Goal: Task Accomplishment & Management: Manage account settings

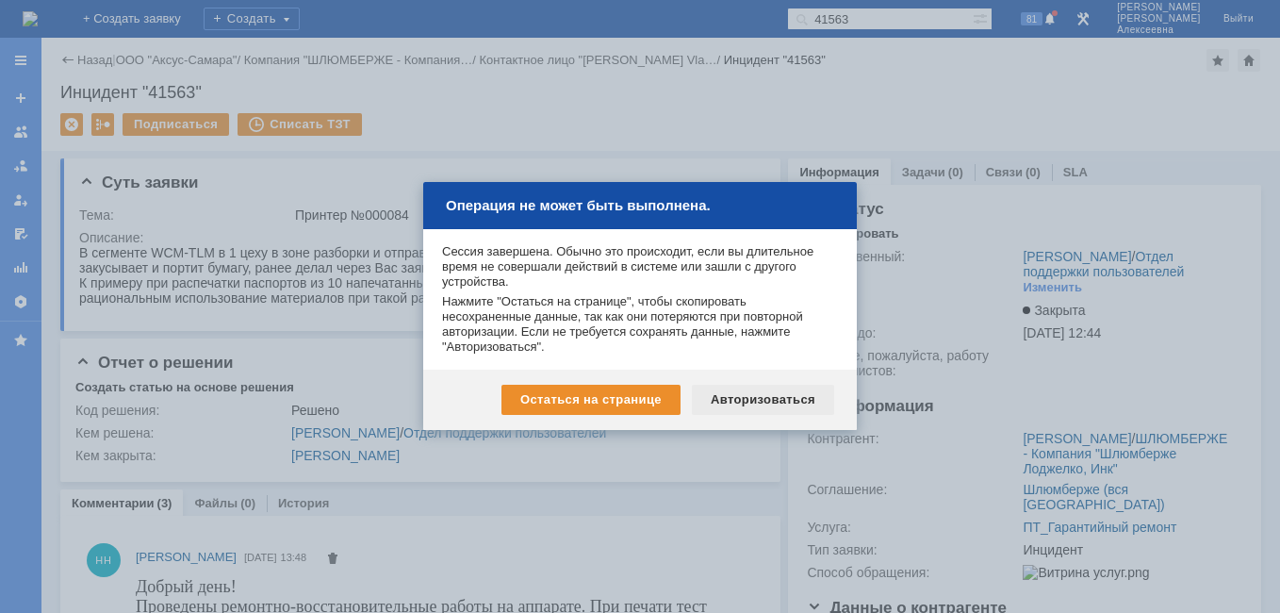
click at [771, 409] on div "Авторизоваться" at bounding box center [763, 400] width 142 height 30
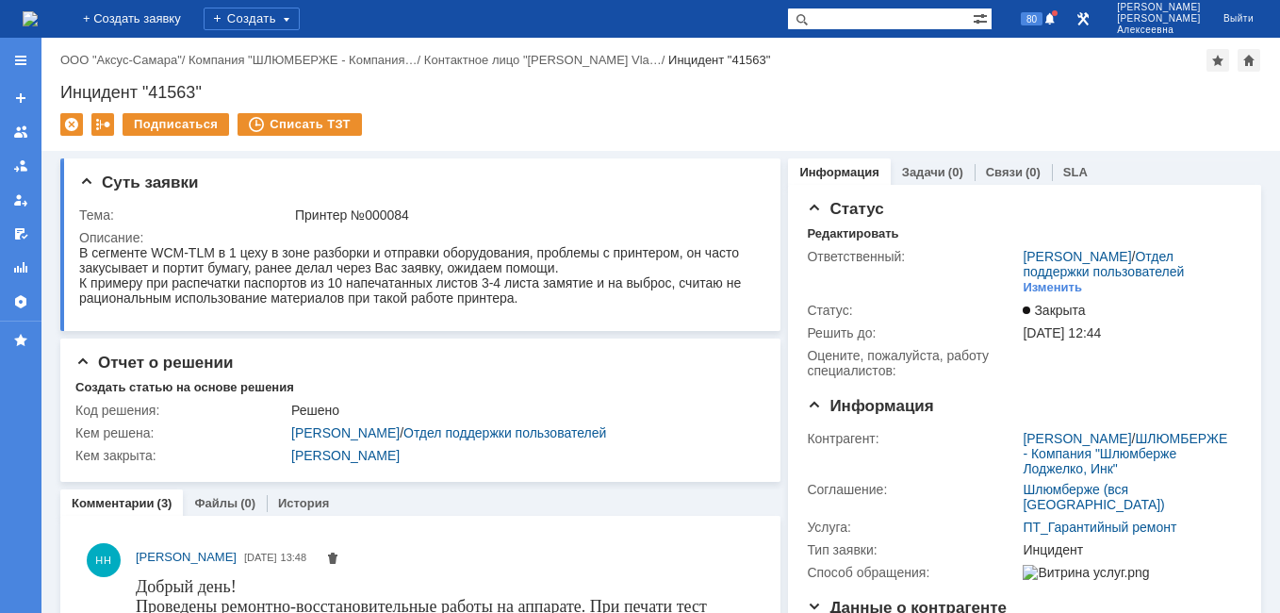
click at [38, 15] on img at bounding box center [30, 18] width 15 height 15
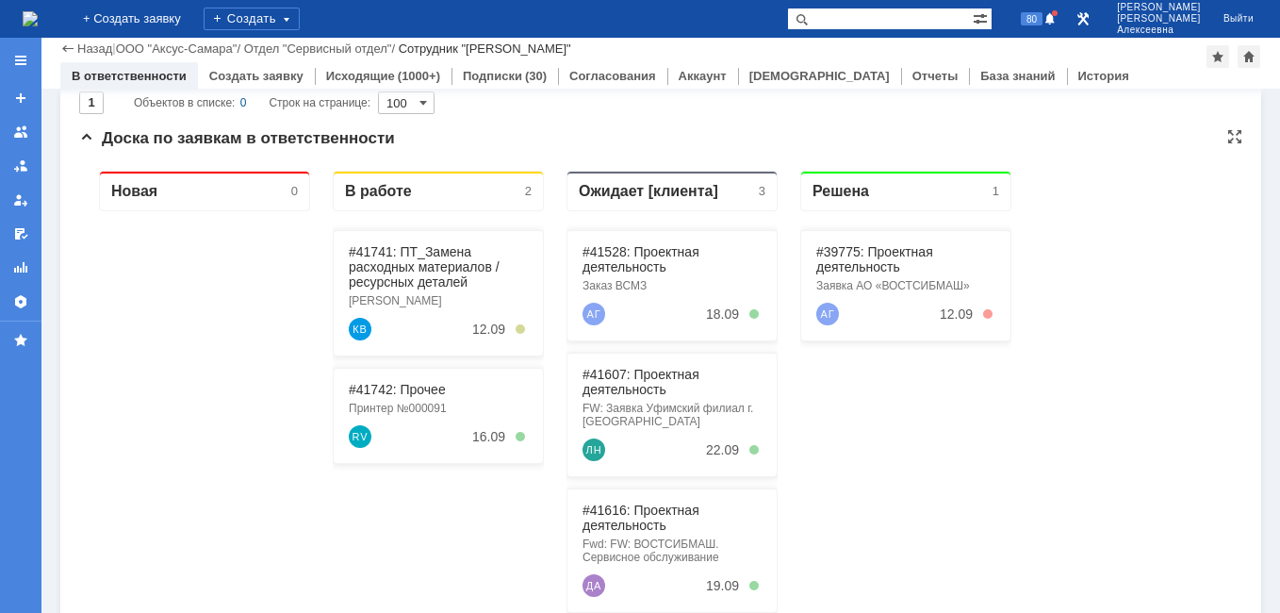
scroll to position [189, 0]
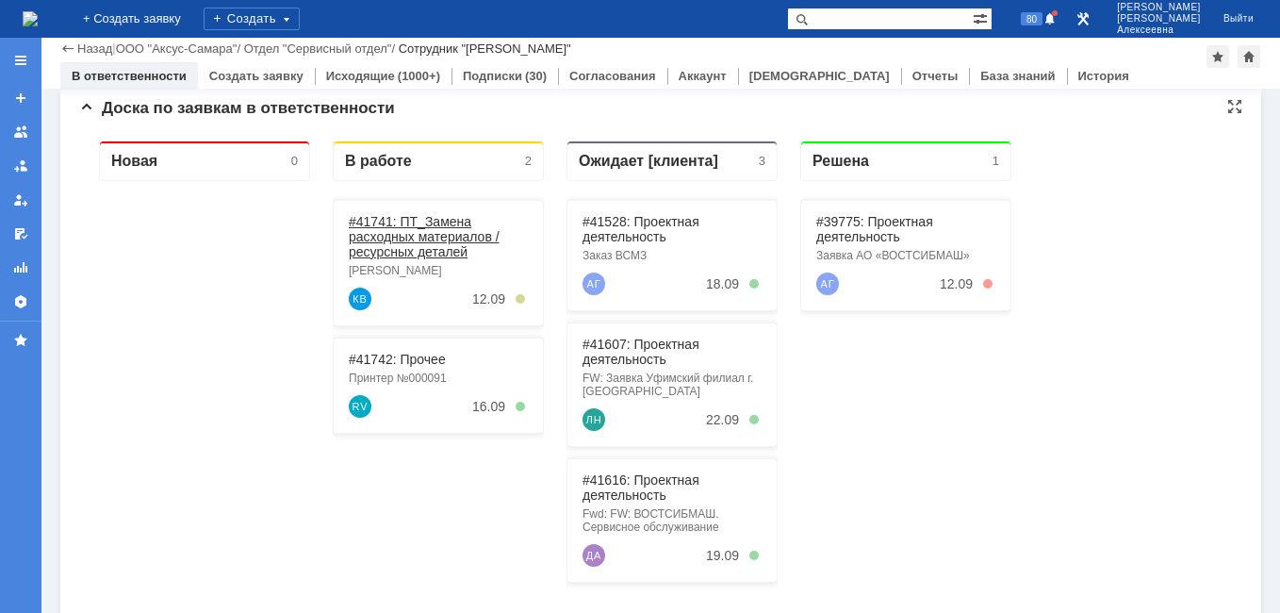
click at [395, 223] on link "#41741: ПТ_Замена расходных материалов / ресурсных деталей" at bounding box center [424, 236] width 151 height 45
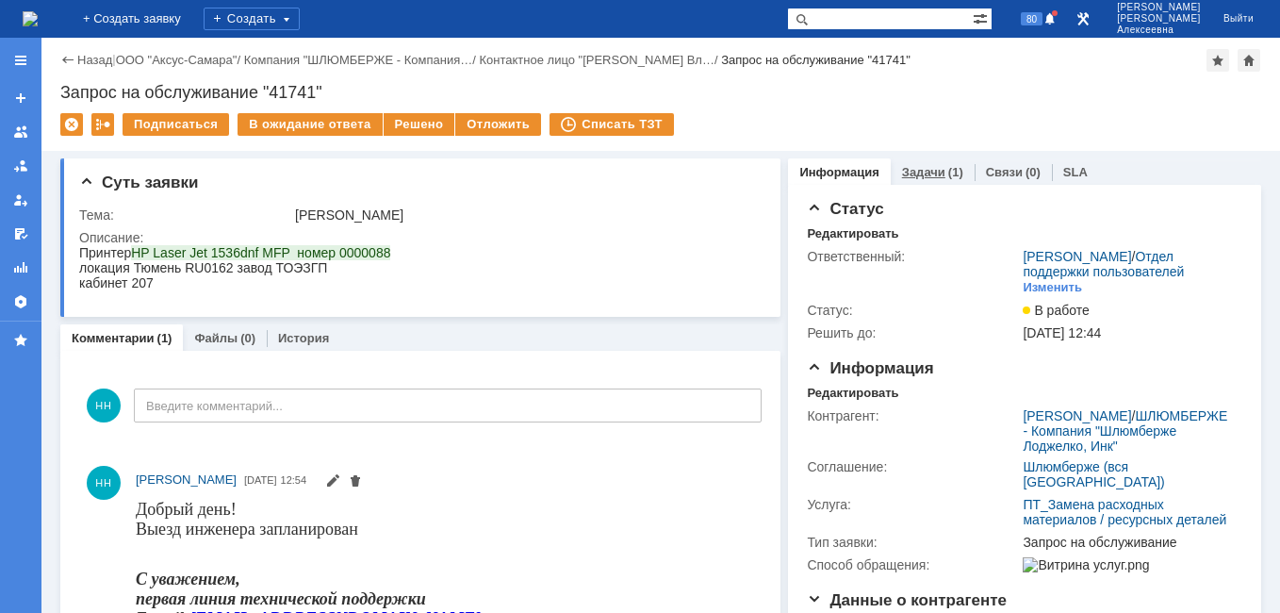
click at [930, 167] on link "Задачи" at bounding box center [923, 172] width 43 height 14
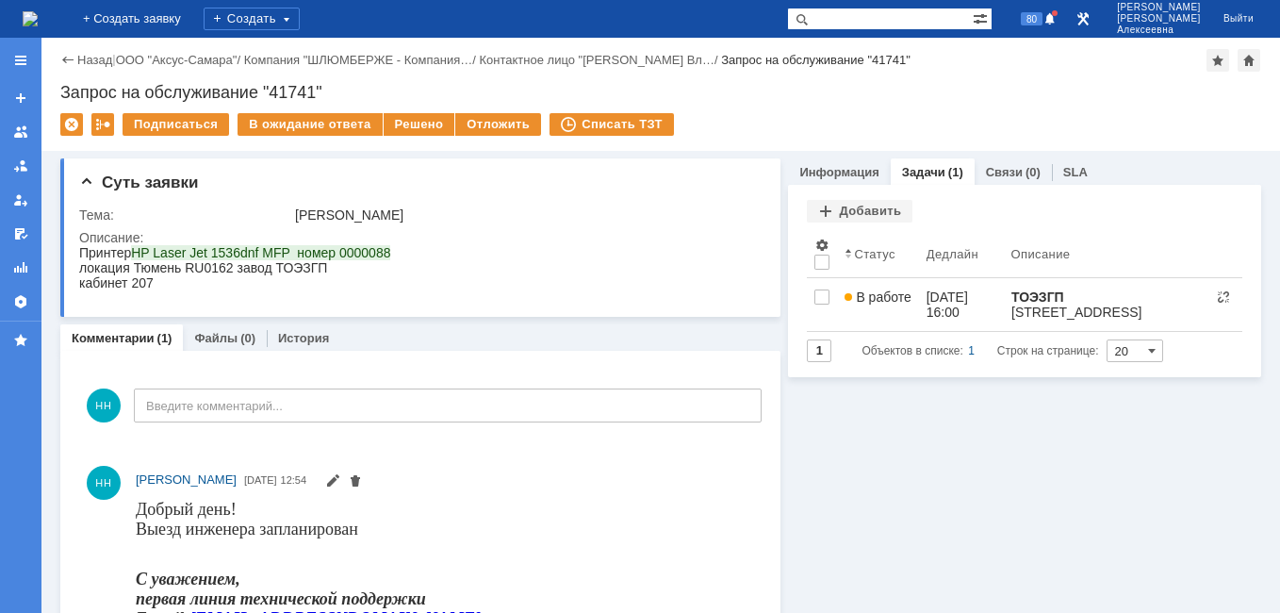
click at [38, 22] on img at bounding box center [30, 18] width 15 height 15
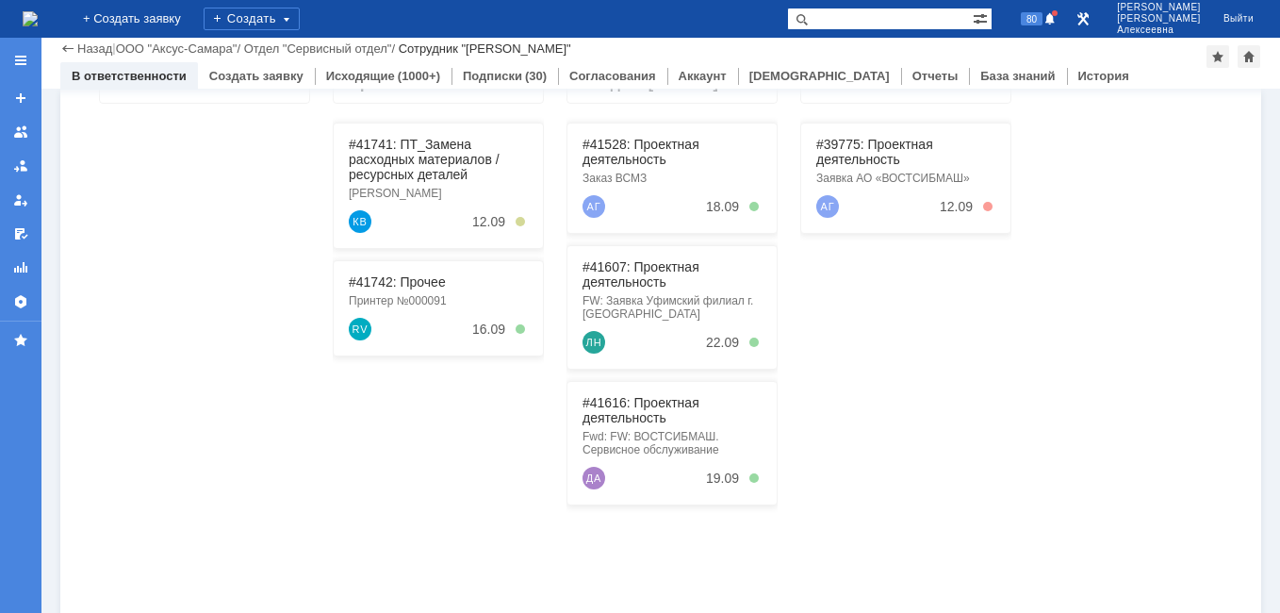
scroll to position [283, 0]
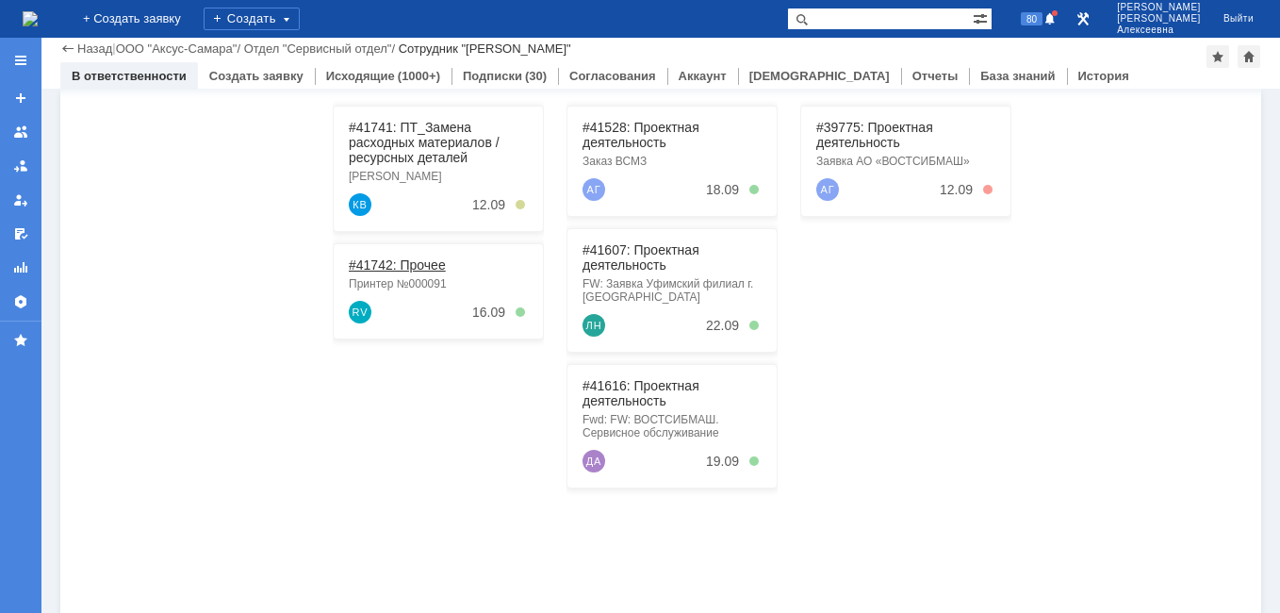
click at [392, 263] on link "#41742: Прочее" at bounding box center [397, 264] width 97 height 15
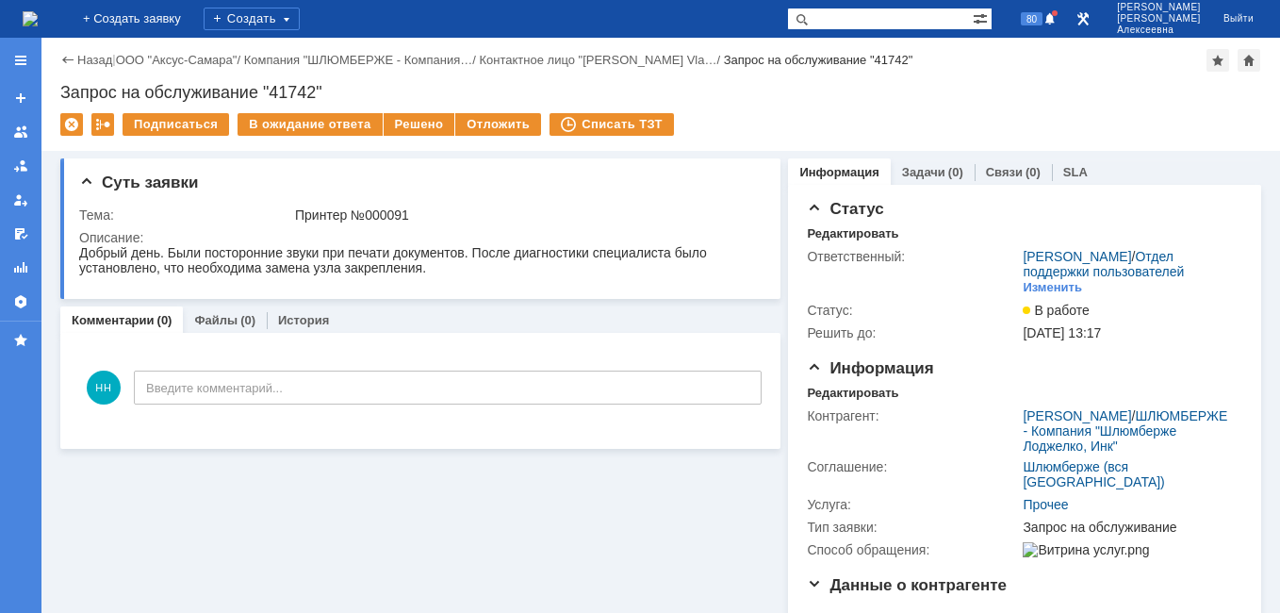
click at [38, 25] on img at bounding box center [30, 18] width 15 height 15
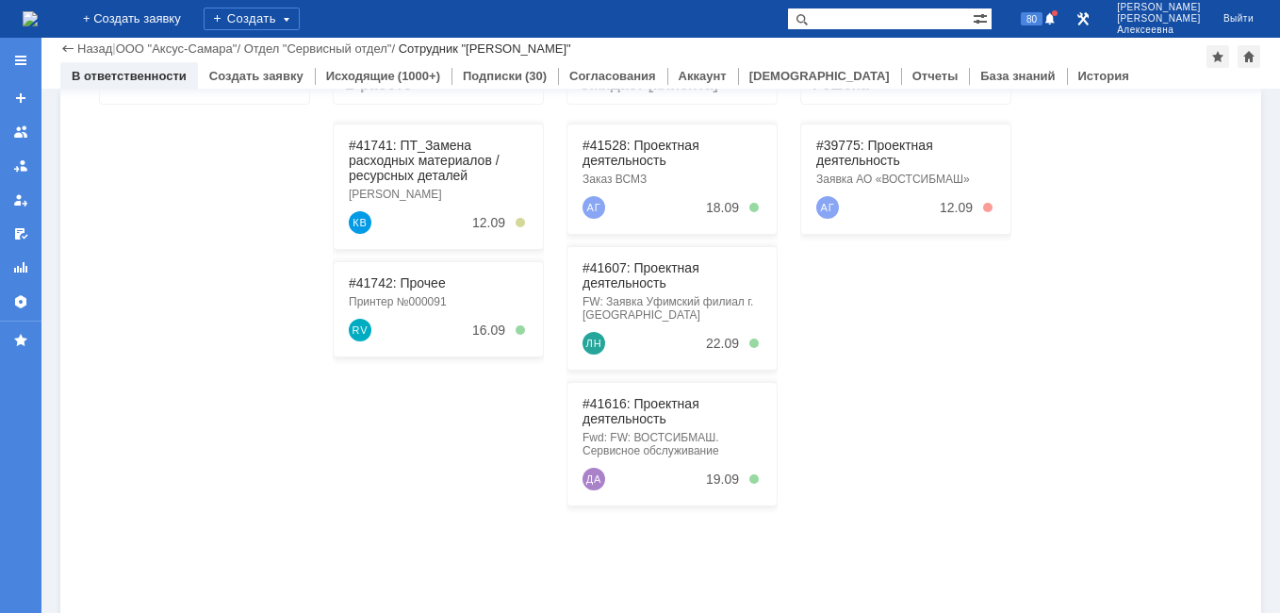
scroll to position [94, 0]
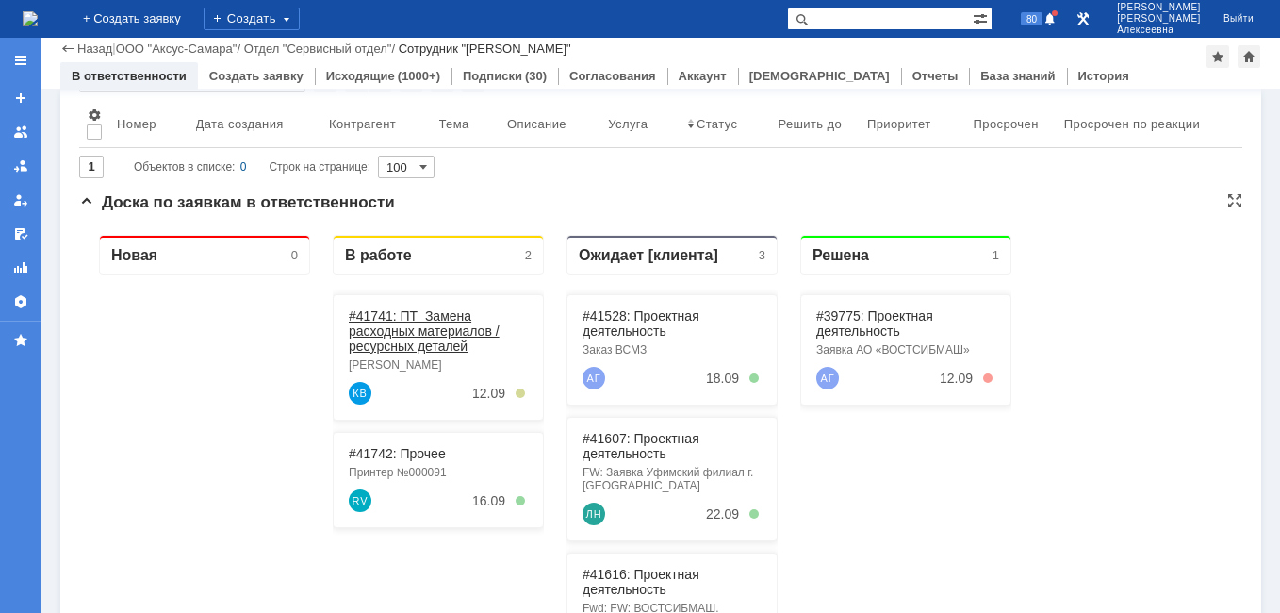
click at [434, 327] on link "#41741: ПТ_Замена расходных материалов / ресурсных деталей" at bounding box center [424, 330] width 151 height 45
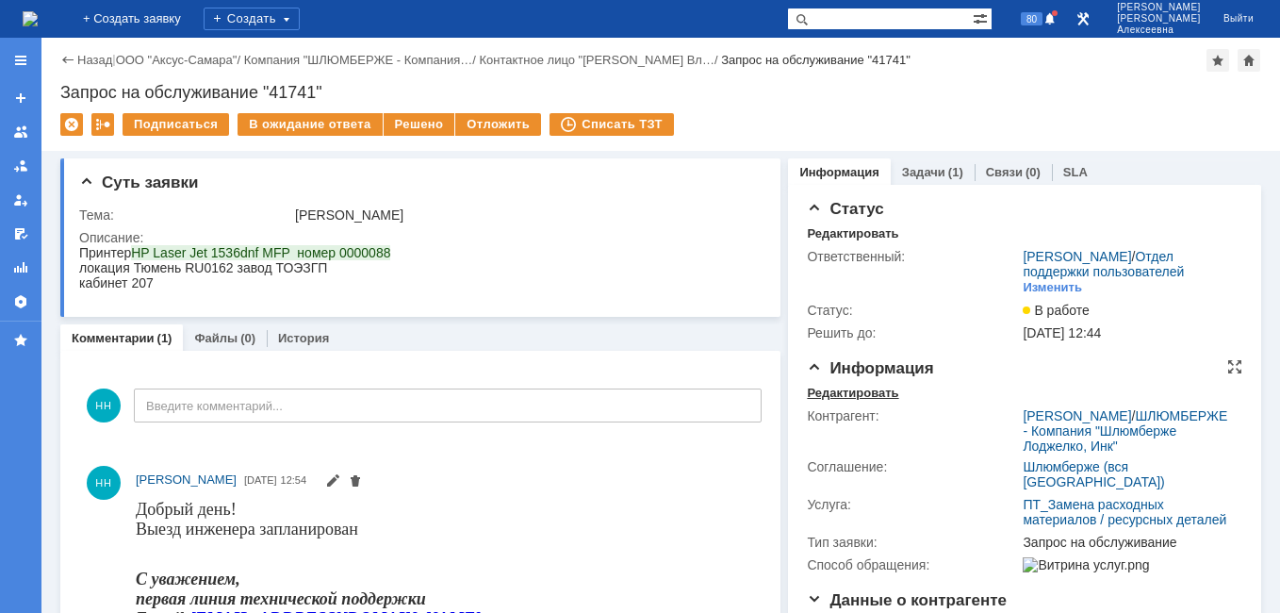
click at [834, 401] on div "Редактировать" at bounding box center [852, 393] width 91 height 15
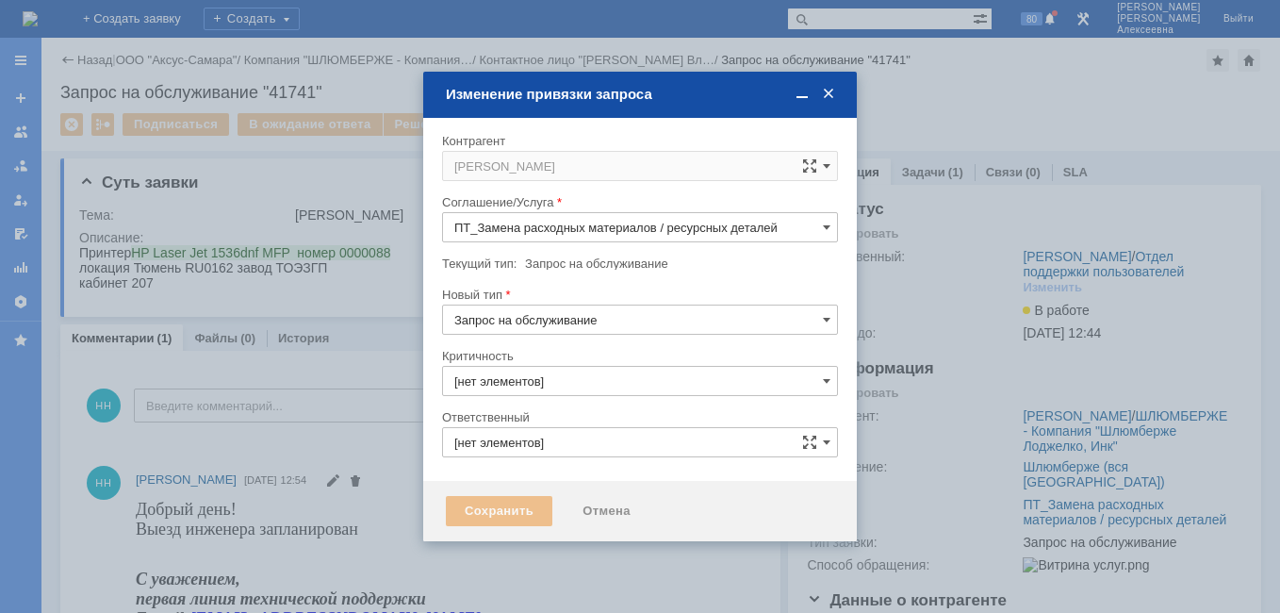
type input "3. Низкая"
type input "[PERSON_NAME]"
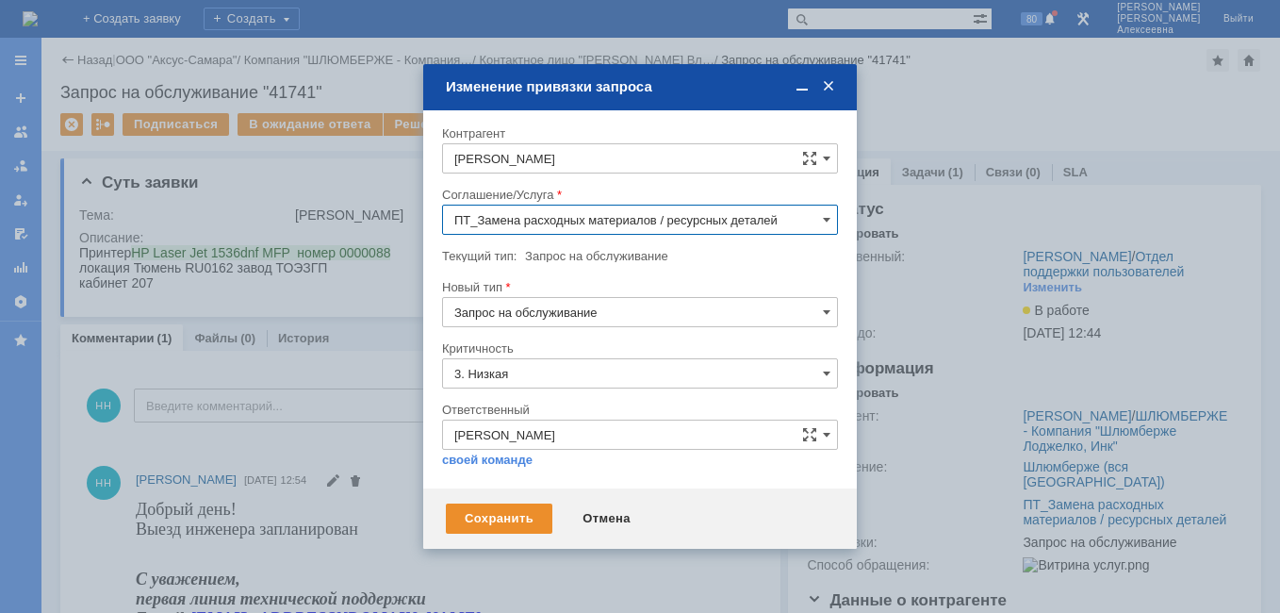
click at [819, 219] on input "ПТ_Замена расходных материалов / ресурсных деталей" at bounding box center [640, 220] width 396 height 30
click at [519, 291] on span "ПТ_Диагностика" at bounding box center [639, 292] width 371 height 15
type input "ПТ_Диагностика"
click at [513, 512] on div "Сохранить" at bounding box center [499, 518] width 107 height 30
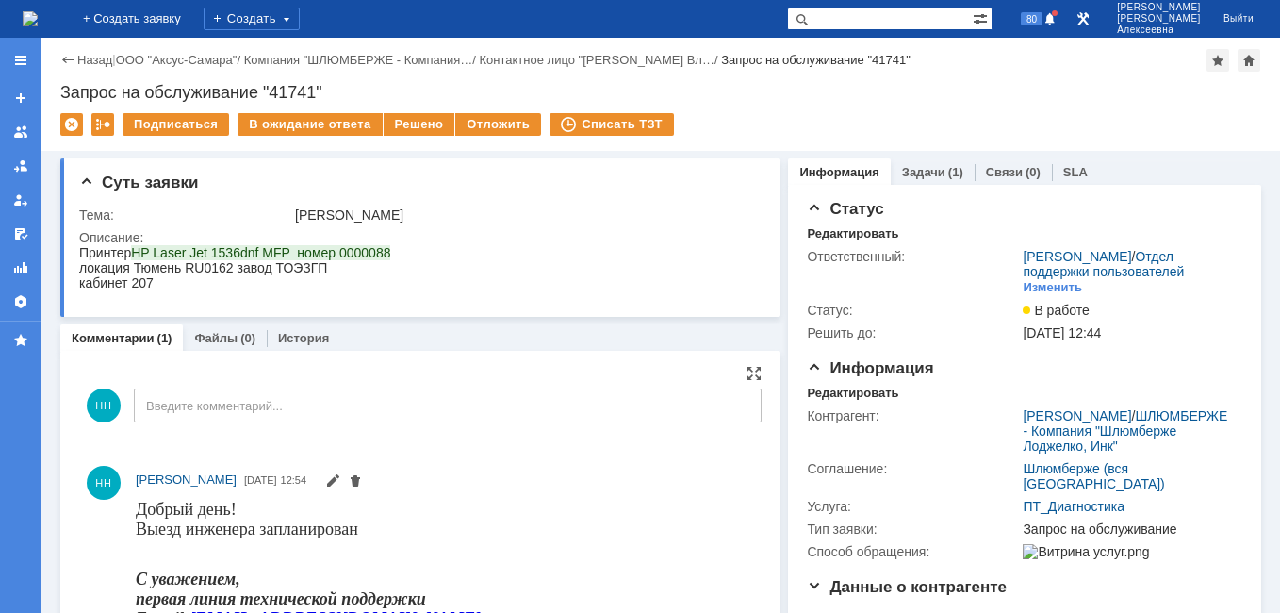
scroll to position [0, 0]
click at [38, 12] on img at bounding box center [30, 18] width 15 height 15
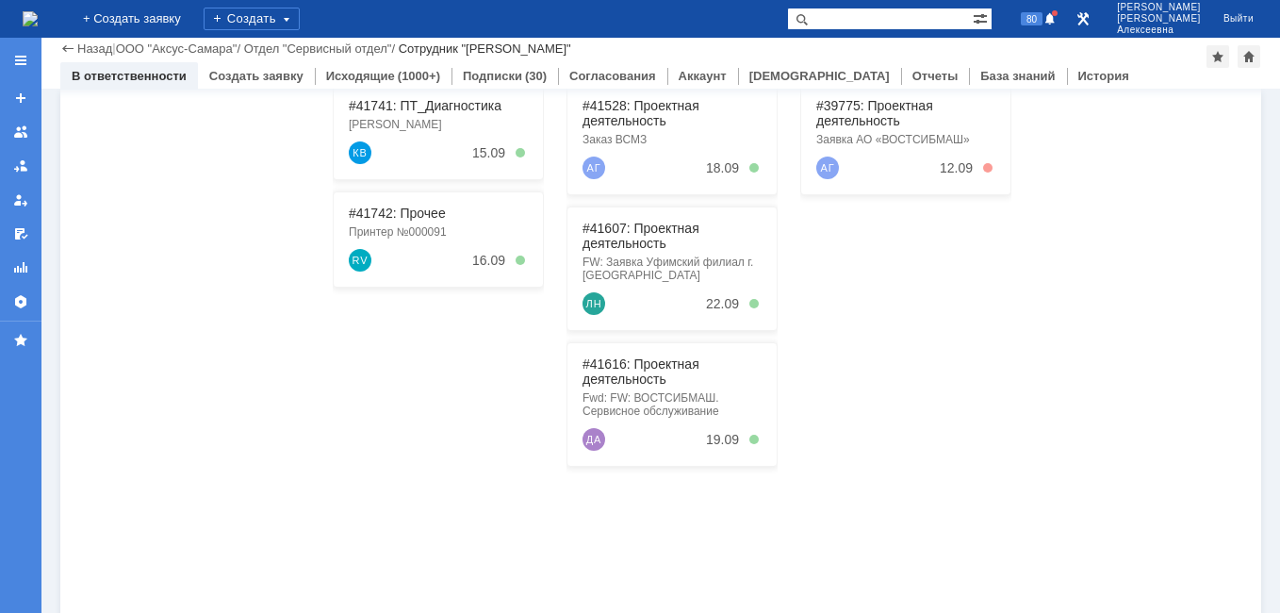
scroll to position [189, 0]
